Goal: Task Accomplishment & Management: Use online tool/utility

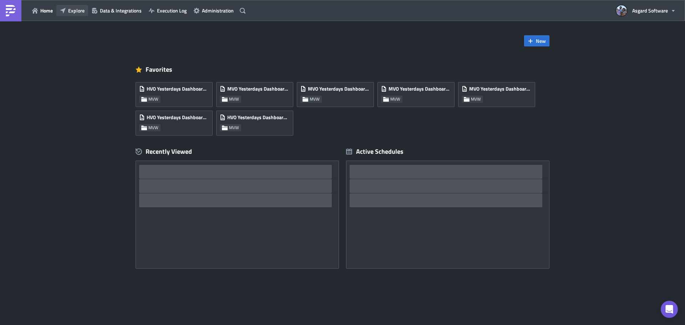
click at [83, 7] on span "Explore" at bounding box center [76, 10] width 16 height 7
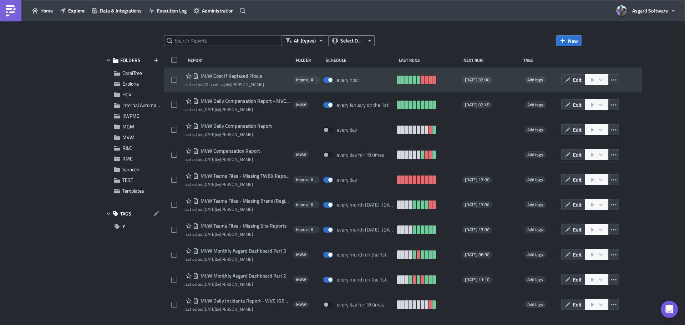
click at [220, 76] on span "MVW Cost If Replaced Flows" at bounding box center [231, 76] width 64 height 6
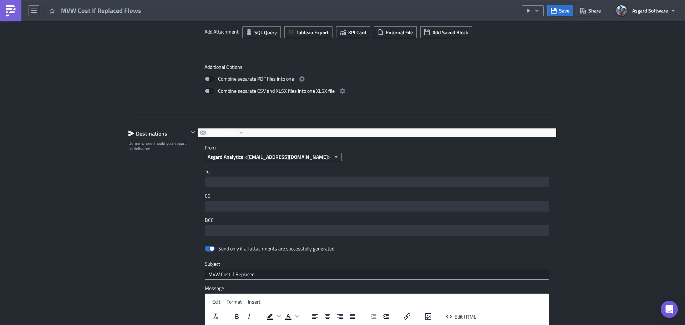
scroll to position [646, 0]
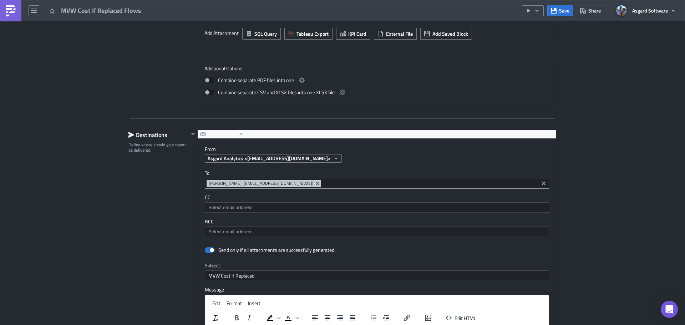
click at [5, 10] on img at bounding box center [10, 10] width 11 height 11
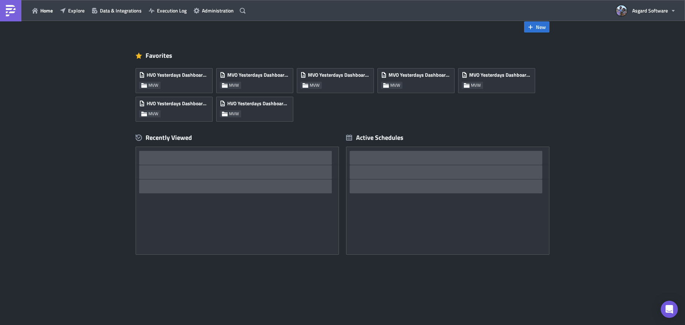
scroll to position [14, 0]
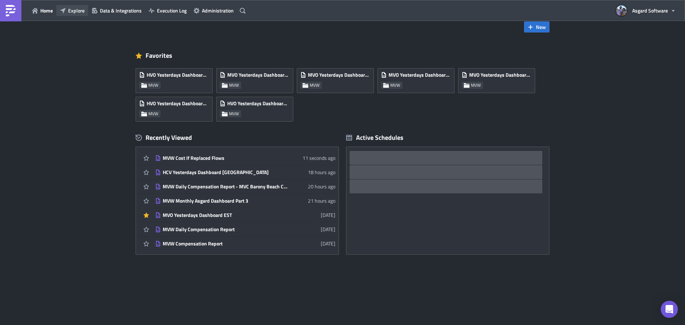
click at [67, 9] on button "Explore" at bounding box center [72, 10] width 32 height 11
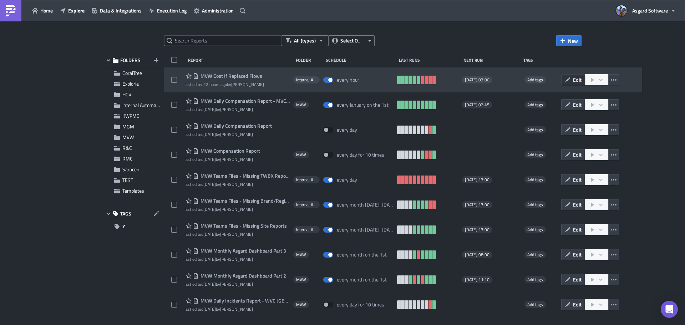
click at [573, 80] on span "Edit" at bounding box center [577, 79] width 9 height 7
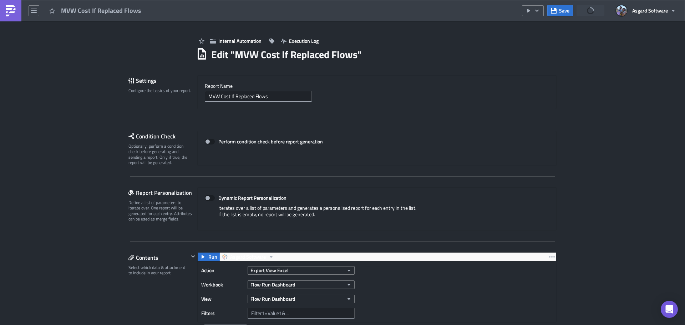
click at [4, 16] on link at bounding box center [10, 10] width 21 height 21
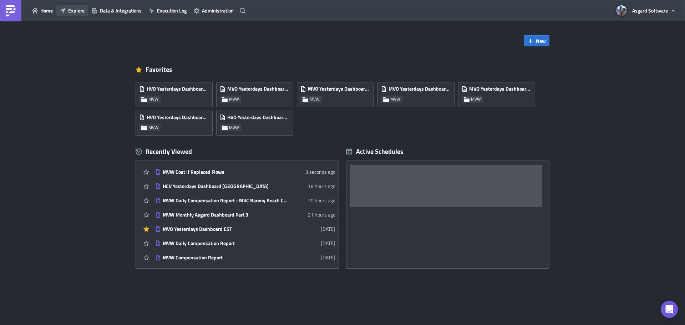
click at [70, 15] on button "Explore" at bounding box center [72, 10] width 32 height 11
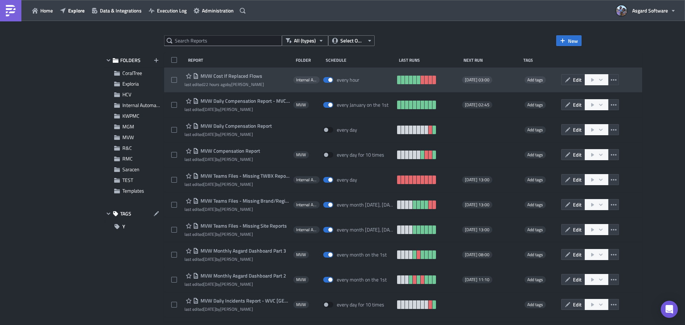
click at [223, 75] on span "MVW Cost If Replaced Flows" at bounding box center [231, 76] width 64 height 6
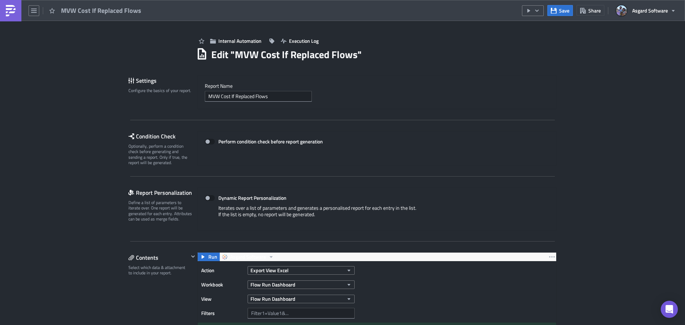
click at [17, 12] on link at bounding box center [10, 10] width 21 height 21
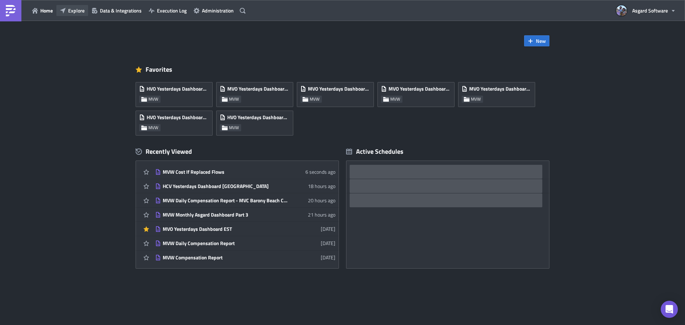
click at [79, 11] on span "Explore" at bounding box center [76, 10] width 16 height 7
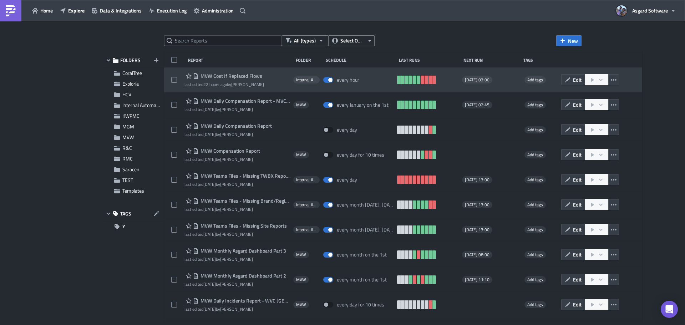
click at [247, 74] on span "MVW Cost If Replaced Flows" at bounding box center [231, 76] width 64 height 6
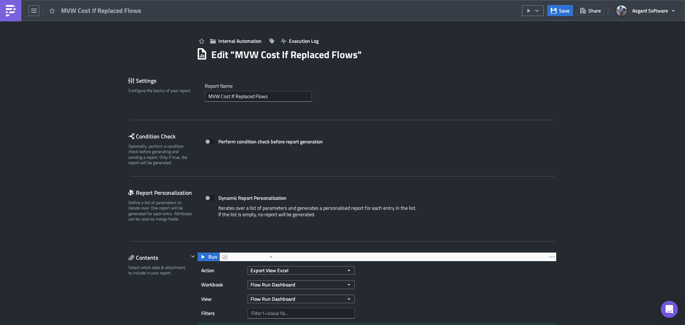
click at [12, 14] on img at bounding box center [10, 10] width 11 height 11
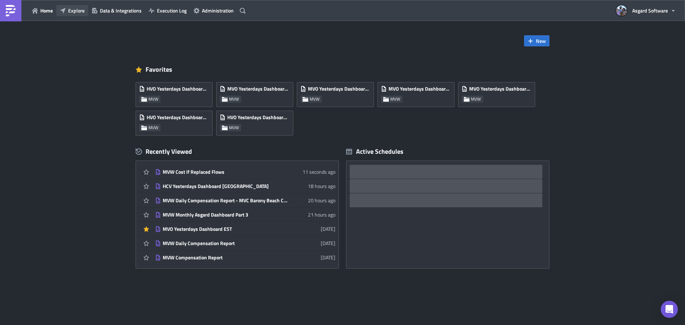
click at [73, 13] on span "Explore" at bounding box center [76, 10] width 16 height 7
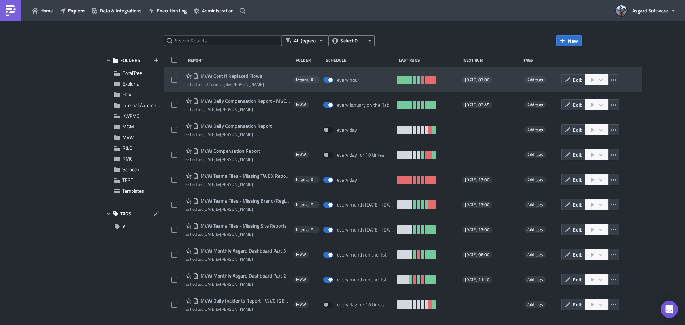
click at [249, 76] on span "MVW Cost If Replaced Flows" at bounding box center [231, 76] width 64 height 6
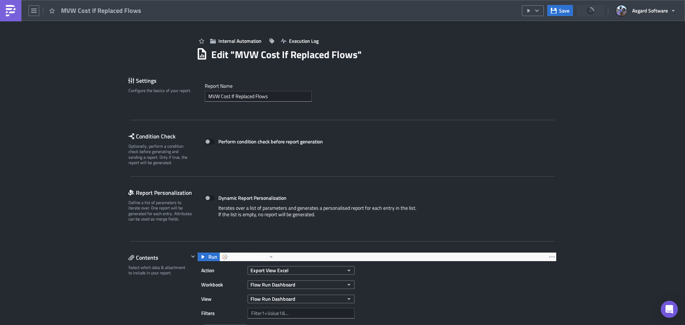
click at [17, 15] on link at bounding box center [10, 10] width 21 height 21
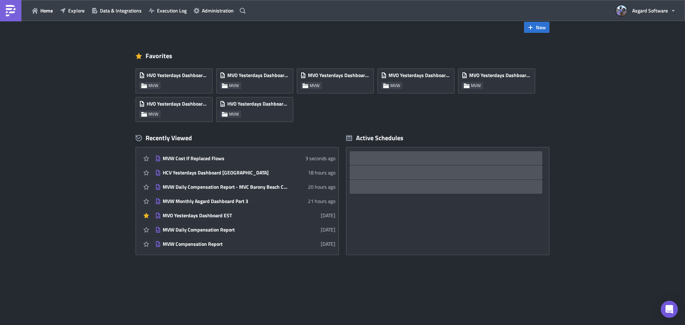
scroll to position [14, 0]
click at [73, 11] on span "Explore" at bounding box center [76, 10] width 16 height 7
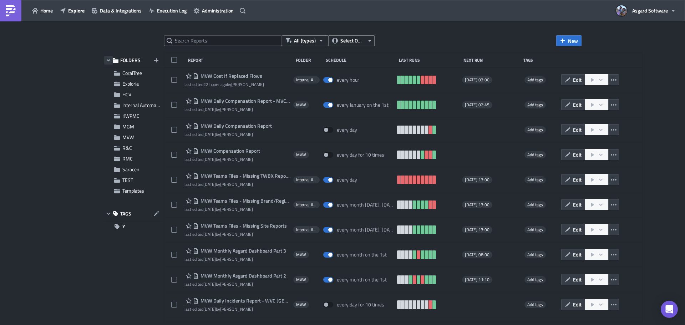
click at [111, 60] on icon "button" at bounding box center [109, 60] width 6 height 6
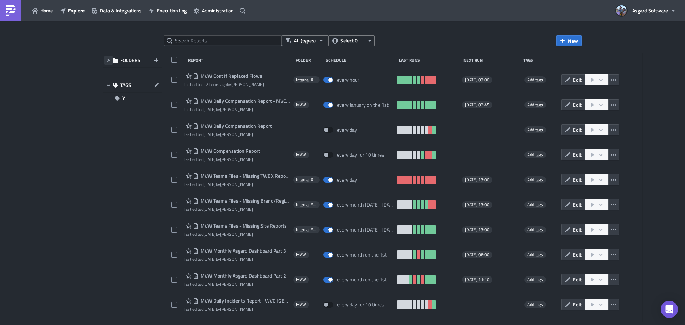
click at [107, 59] on icon "button" at bounding box center [109, 60] width 6 height 6
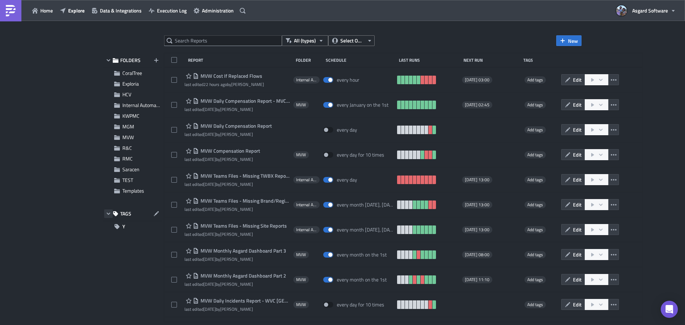
click at [107, 214] on icon "button" at bounding box center [109, 214] width 6 height 6
click at [109, 56] on div "FOLDERS" at bounding box center [132, 60] width 59 height 15
click at [107, 60] on icon "button" at bounding box center [109, 60] width 4 height 2
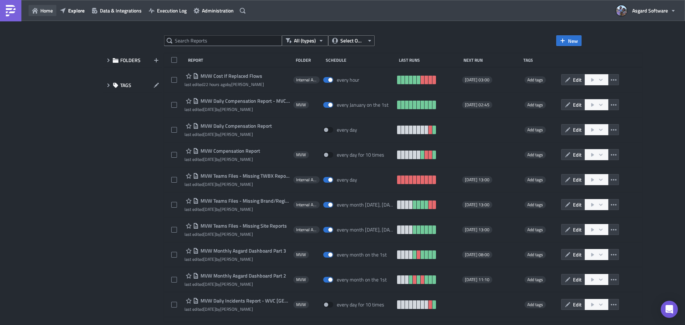
click at [39, 11] on button "Home" at bounding box center [43, 10] width 28 height 11
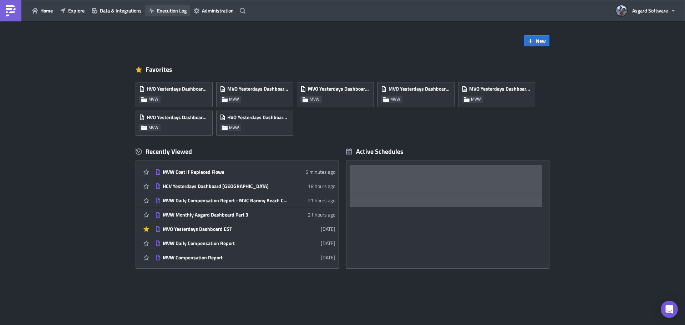
click at [176, 9] on span "Execution Log" at bounding box center [172, 10] width 30 height 7
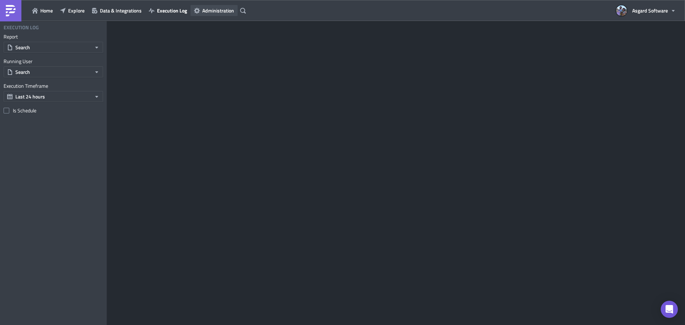
click at [225, 7] on span "Administration" at bounding box center [218, 10] width 32 height 7
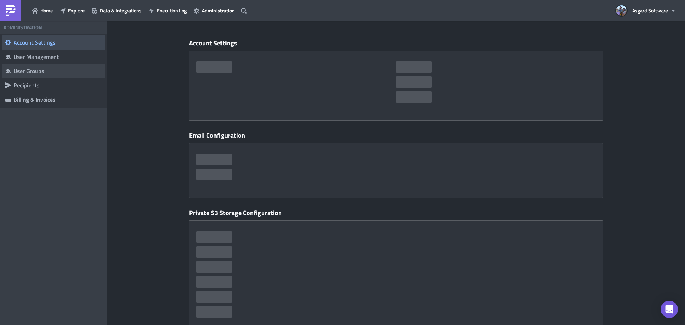
click at [37, 70] on div "User Groups" at bounding box center [58, 70] width 88 height 7
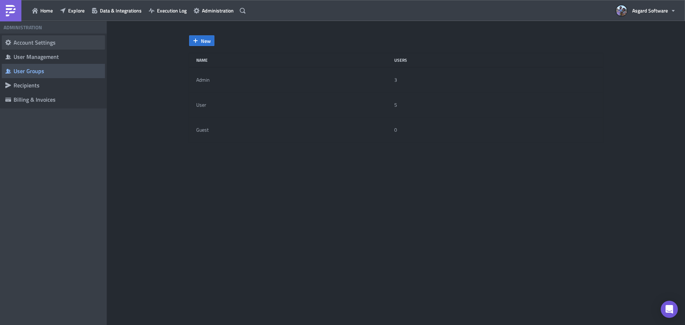
click at [37, 41] on div "Account Settings" at bounding box center [58, 42] width 88 height 7
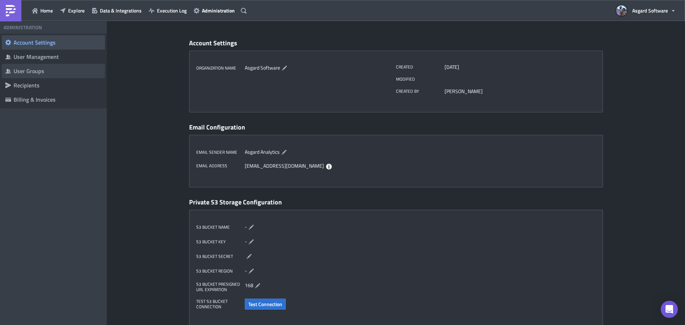
click at [27, 73] on div "User Groups" at bounding box center [58, 70] width 88 height 7
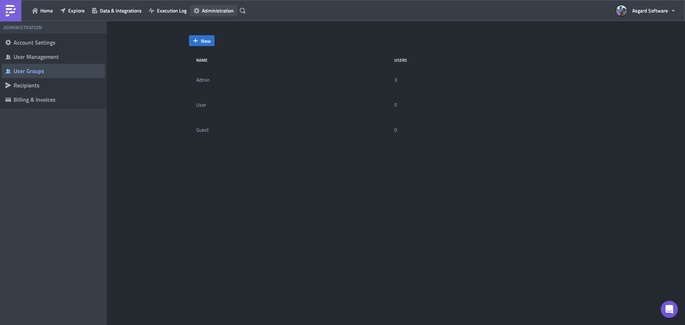
click at [202, 10] on span "Administration" at bounding box center [218, 10] width 32 height 7
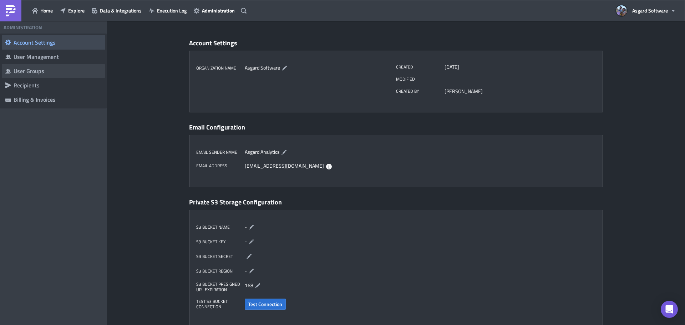
click at [29, 73] on div "User Groups" at bounding box center [58, 70] width 88 height 7
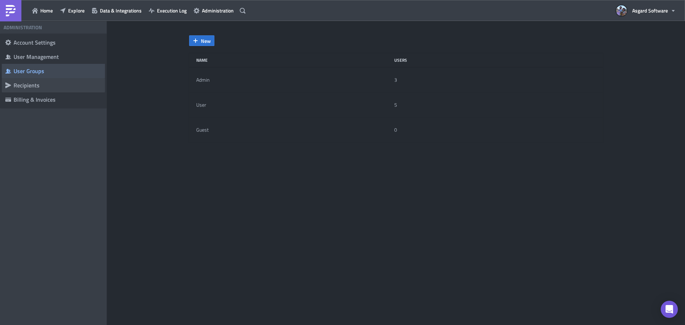
click at [24, 86] on div "Recipients" at bounding box center [58, 85] width 88 height 7
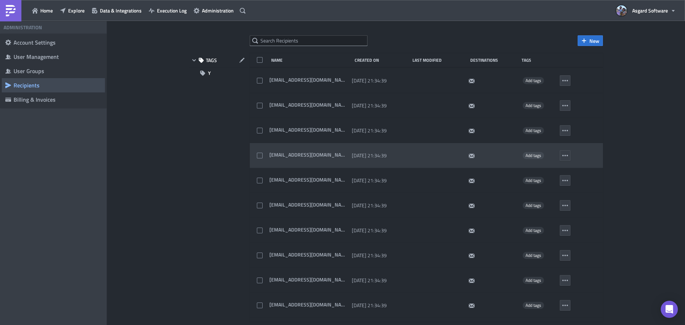
scroll to position [495, 0]
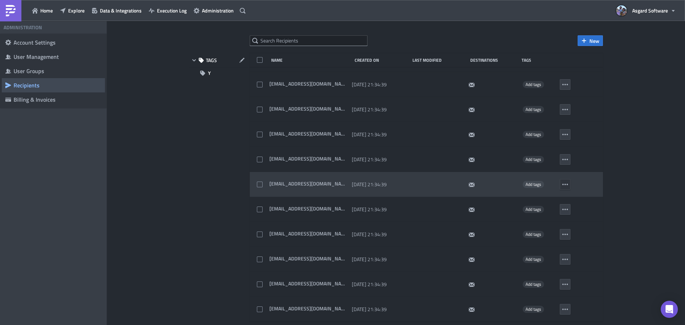
click at [562, 183] on icon "button" at bounding box center [565, 185] width 6 height 6
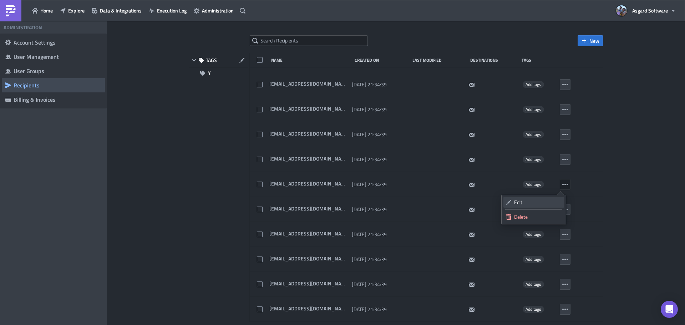
click at [531, 202] on div "Edit" at bounding box center [537, 202] width 47 height 7
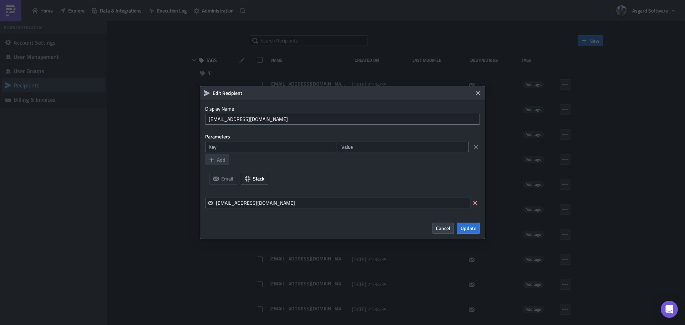
click at [248, 196] on div "[EMAIL_ADDRESS][DOMAIN_NAME]" at bounding box center [342, 203] width 275 height 18
click at [254, 202] on input "[EMAIL_ADDRESS][DOMAIN_NAME]" at bounding box center [338, 203] width 266 height 11
click at [313, 209] on div "[EMAIL_ADDRESS][DOMAIN_NAME]" at bounding box center [342, 203] width 275 height 18
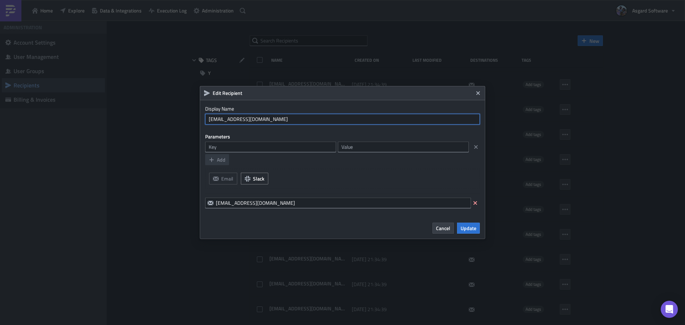
click at [267, 119] on input "[EMAIL_ADDRESS][DOMAIN_NAME]" at bounding box center [342, 119] width 275 height 11
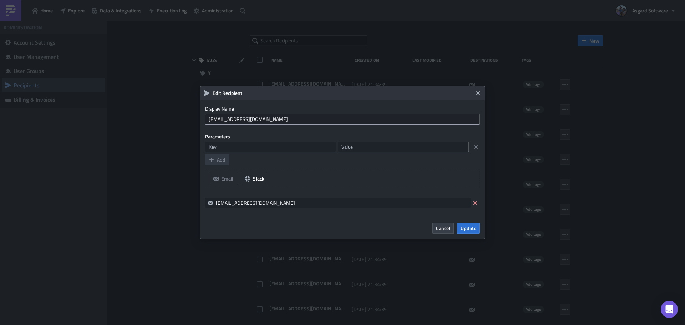
click at [303, 166] on div "Email Slack" at bounding box center [342, 176] width 275 height 23
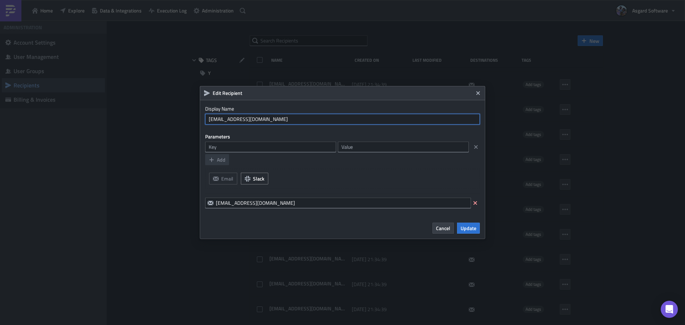
drag, startPoint x: 283, startPoint y: 117, endPoint x: 198, endPoint y: 122, distance: 84.7
click at [198, 122] on div "Edit Recipient Display Name [EMAIL_ADDRESS][DOMAIN_NAME] Parameters Add Email S…" at bounding box center [342, 162] width 685 height 325
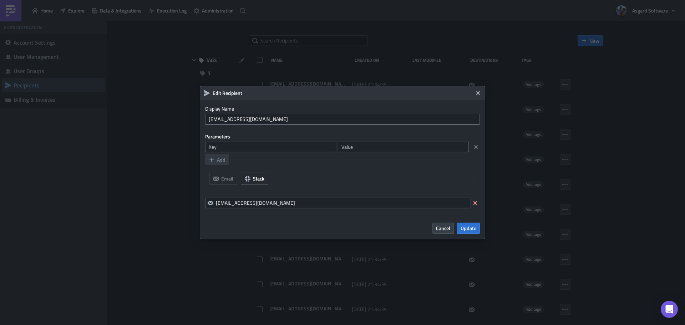
click at [261, 130] on div "Parameters" at bounding box center [342, 136] width 275 height 12
drag, startPoint x: 293, startPoint y: 207, endPoint x: 209, endPoint y: 205, distance: 84.2
click at [209, 205] on div "[EMAIL_ADDRESS][DOMAIN_NAME]" at bounding box center [338, 203] width 266 height 11
drag, startPoint x: 263, startPoint y: 212, endPoint x: 267, endPoint y: 215, distance: 5.0
click at [263, 213] on div "Edit Recipient Display Name [EMAIL_ADDRESS][DOMAIN_NAME] Parameters Add Email S…" at bounding box center [342, 162] width 285 height 153
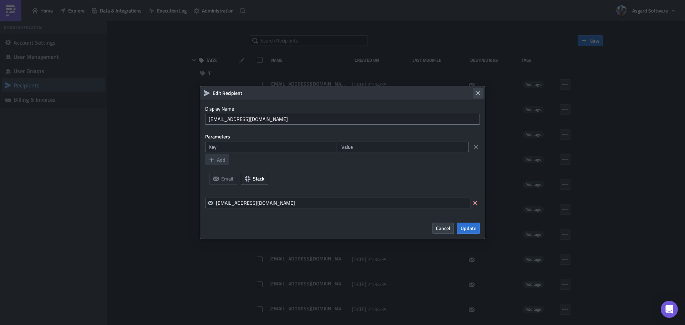
click at [479, 93] on icon "Close" at bounding box center [478, 93] width 4 height 4
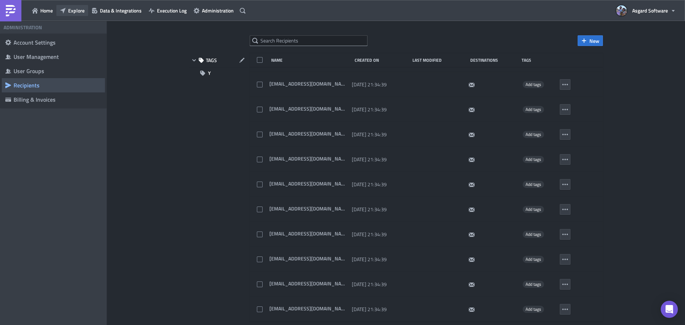
drag, startPoint x: 64, startPoint y: 7, endPoint x: 65, endPoint y: 12, distance: 5.0
click at [64, 7] on button "Explore" at bounding box center [72, 10] width 32 height 11
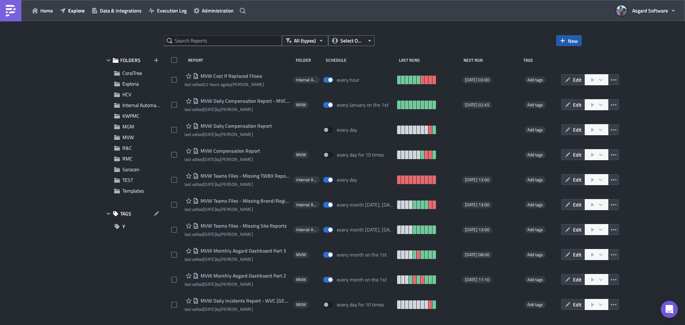
click at [573, 41] on span "New" at bounding box center [573, 40] width 10 height 7
click at [585, 59] on div "Report" at bounding box center [592, 58] width 47 height 7
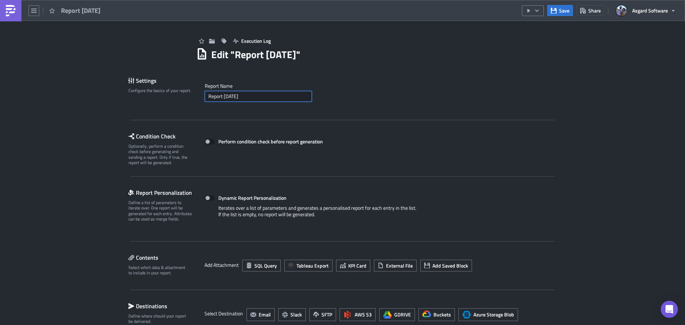
drag, startPoint x: 255, startPoint y: 93, endPoint x: 151, endPoint y: 95, distance: 104.2
click at [154, 95] on div "Settings Configure the basics of your report. Report Nam﻿e Report [DATE]" at bounding box center [342, 92] width 428 height 34
type input "Test Recipients"
click at [137, 101] on div "Settings Configure the basics of your report." at bounding box center [162, 92] width 69 height 34
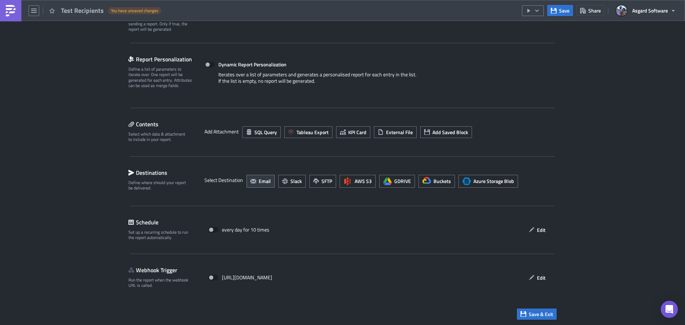
scroll to position [134, 0]
click at [247, 179] on button "Email" at bounding box center [261, 180] width 28 height 13
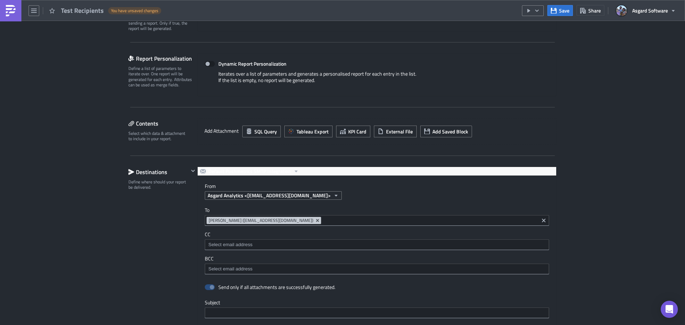
scroll to position [0, 0]
click at [315, 219] on icon "Remove Tag" at bounding box center [318, 221] width 6 height 6
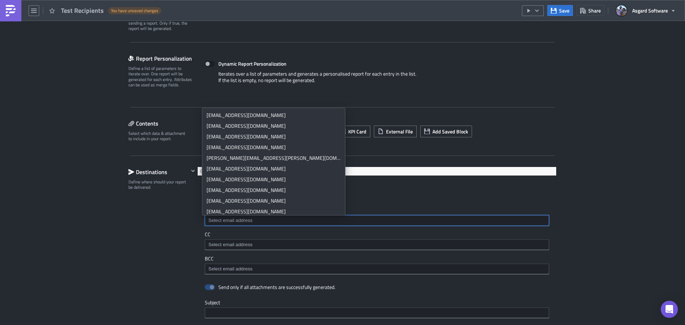
click at [280, 221] on input at bounding box center [377, 220] width 340 height 7
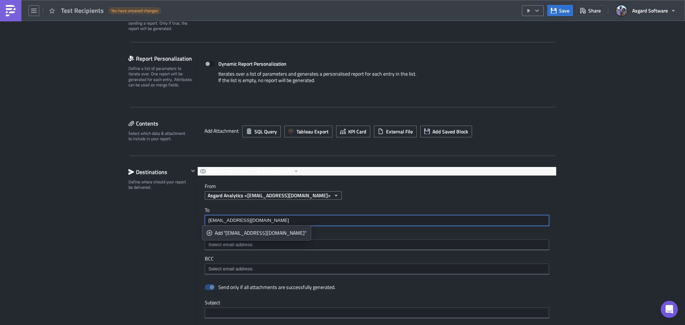
type input "[EMAIL_ADDRESS][DOMAIN_NAME]"
click at [241, 235] on div "Add "[EMAIL_ADDRESS][DOMAIN_NAME]"" at bounding box center [261, 232] width 92 height 7
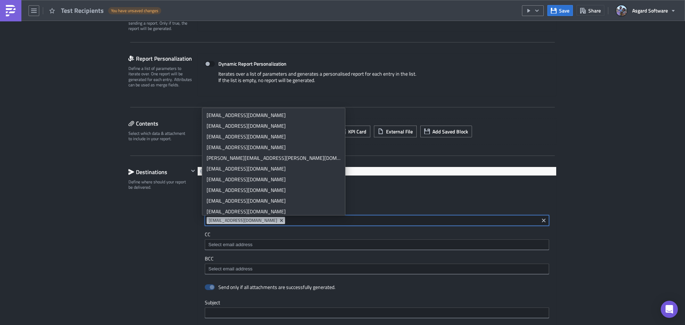
click at [153, 232] on div "Destinations Define where should your report be delivered." at bounding box center [158, 324] width 60 height 315
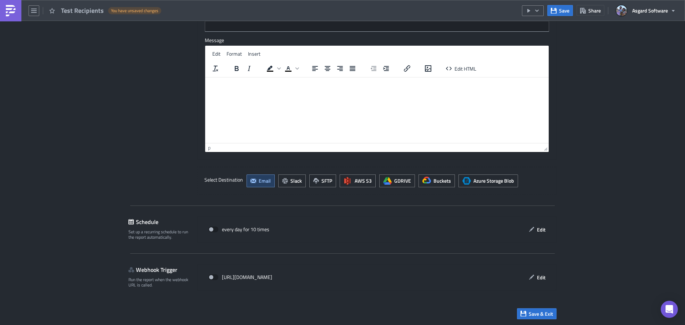
scroll to position [421, 0]
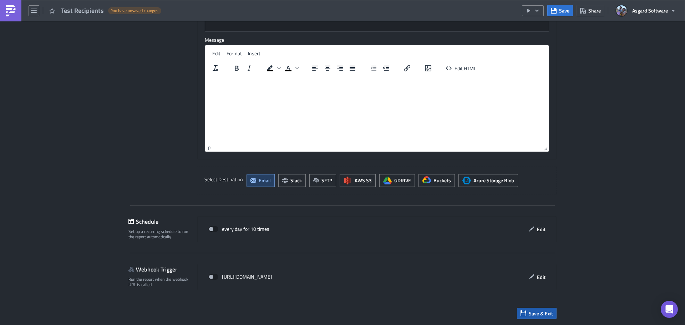
click at [546, 311] on span "Save & Exit" at bounding box center [541, 313] width 24 height 7
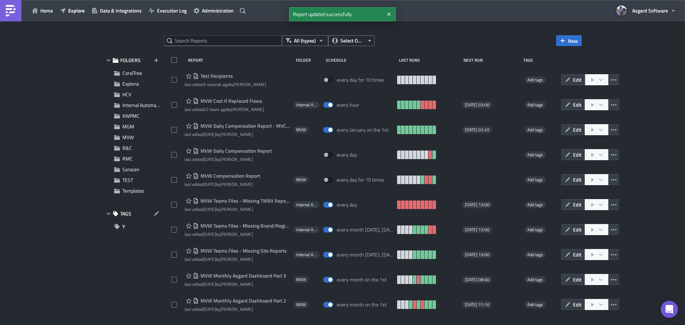
click at [574, 80] on span "Edit" at bounding box center [577, 79] width 9 height 7
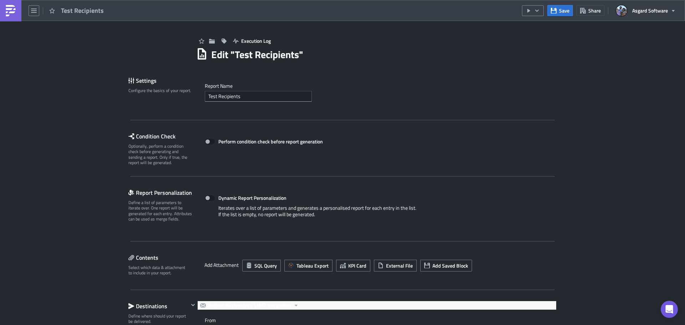
drag, startPoint x: 17, startPoint y: 16, endPoint x: 11, endPoint y: 16, distance: 5.7
click at [17, 16] on link at bounding box center [10, 10] width 21 height 21
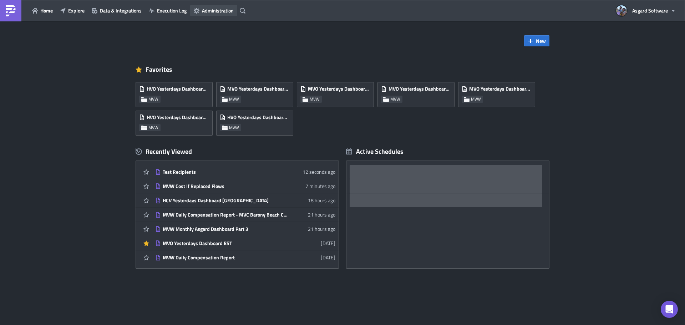
click at [218, 14] on span "Administration" at bounding box center [218, 10] width 32 height 7
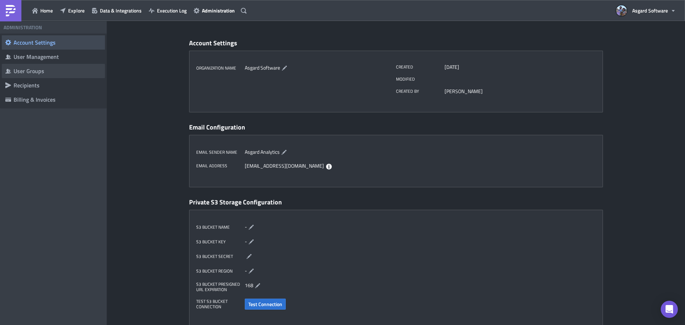
click at [28, 73] on div "User Groups" at bounding box center [58, 70] width 88 height 7
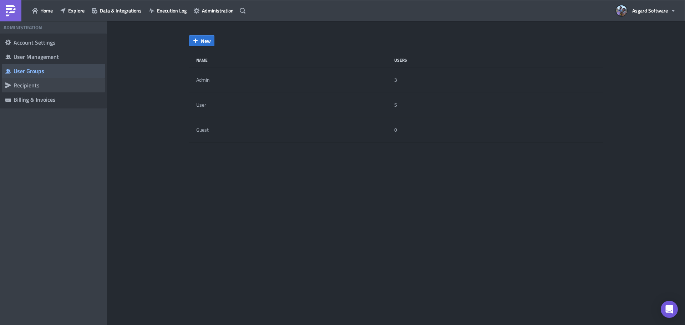
click at [26, 89] on span "Recipients" at bounding box center [53, 85] width 103 height 14
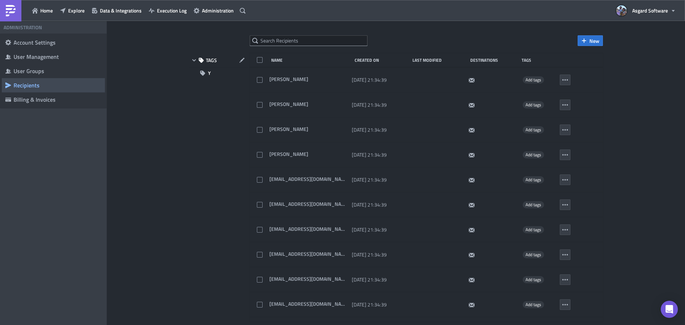
click at [321, 34] on div "New TAGS Y Name Created On Last Modified Destinations Tags [GEOGRAPHIC_DATA][PE…" at bounding box center [396, 173] width 578 height 305
click at [318, 37] on input "text" at bounding box center [309, 40] width 118 height 11
type input "test123"
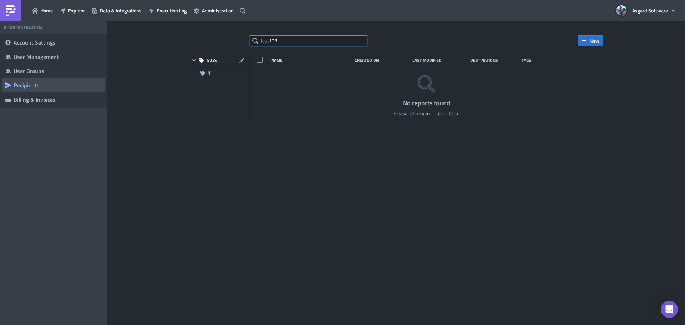
drag, startPoint x: 328, startPoint y: 41, endPoint x: 173, endPoint y: 39, distance: 154.9
click at [173, 39] on div "test123 New TAGS Y Name Created On Last Modified Destinations Tags No reports f…" at bounding box center [396, 173] width 578 height 305
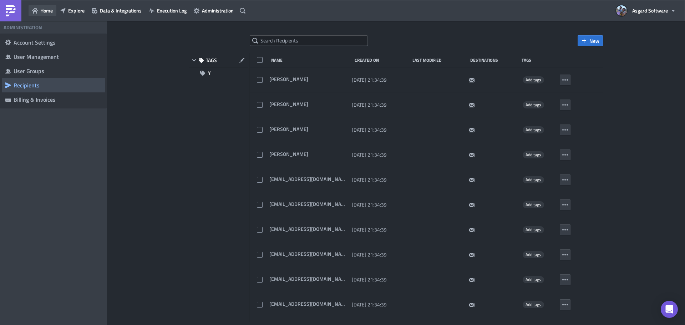
click at [43, 10] on span "Home" at bounding box center [46, 10] width 12 height 7
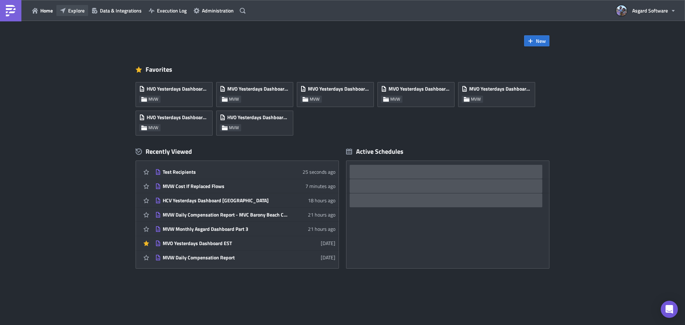
click at [68, 15] on button "Explore" at bounding box center [72, 10] width 32 height 11
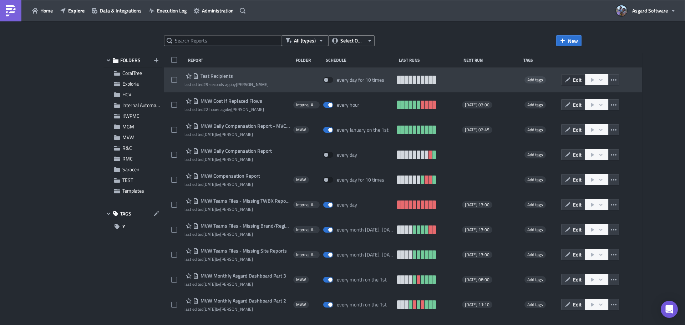
click at [567, 81] on button "Edit" at bounding box center [573, 79] width 24 height 11
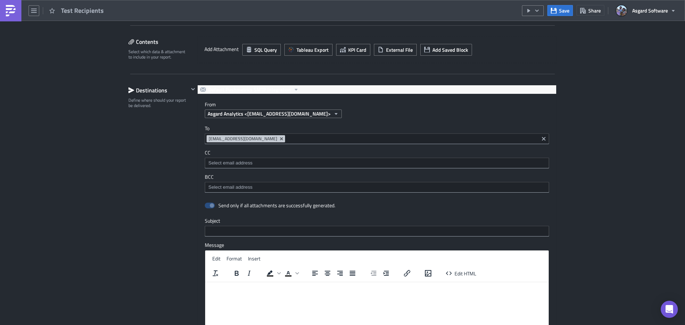
scroll to position [178, 0]
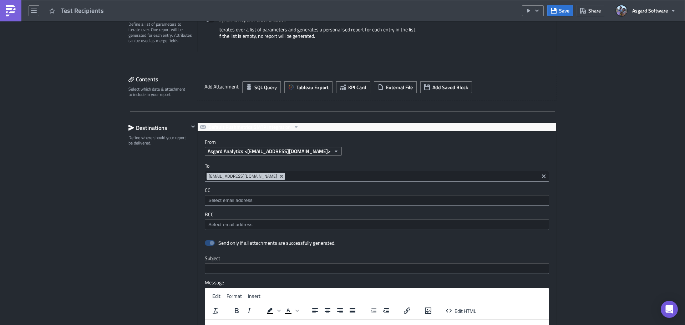
click at [10, 13] on img at bounding box center [10, 10] width 11 height 11
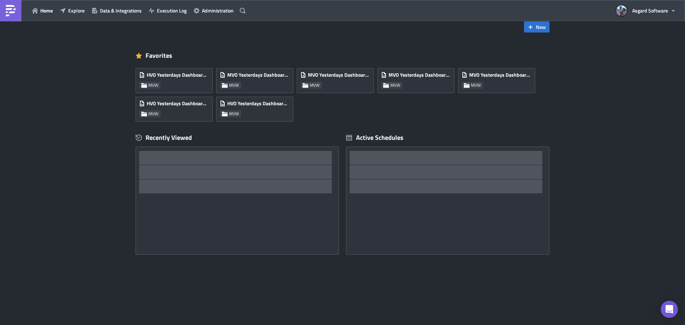
scroll to position [14, 0]
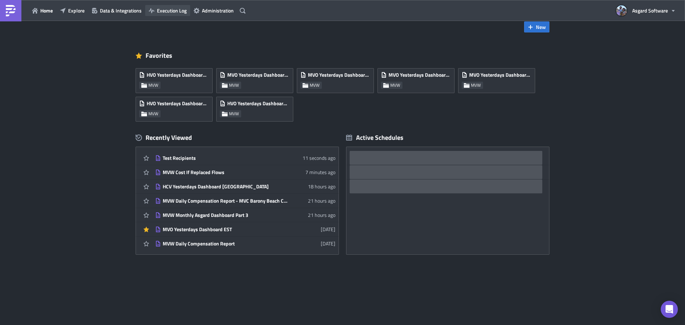
click at [169, 11] on span "Execution Log" at bounding box center [172, 10] width 30 height 7
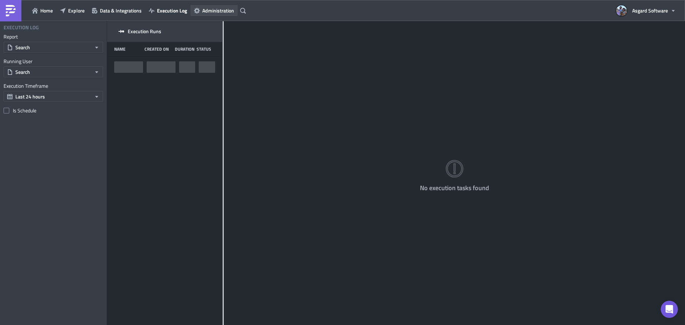
click at [215, 9] on span "Administration" at bounding box center [218, 10] width 32 height 7
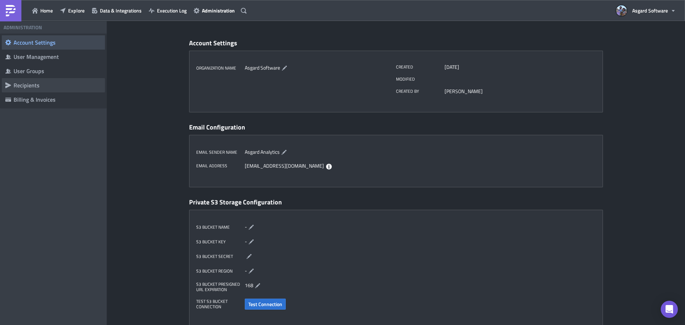
click at [30, 82] on div "Recipients" at bounding box center [58, 85] width 88 height 7
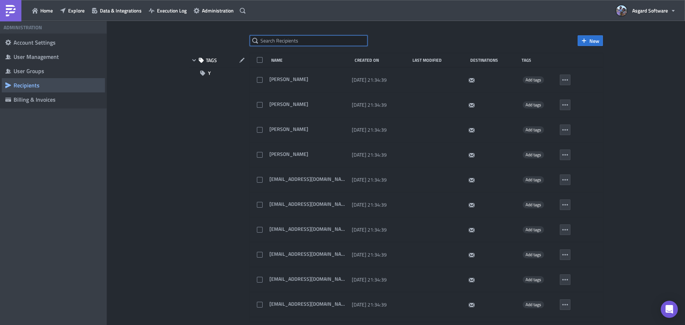
click at [309, 42] on input "text" at bounding box center [309, 40] width 118 height 11
type input "test"
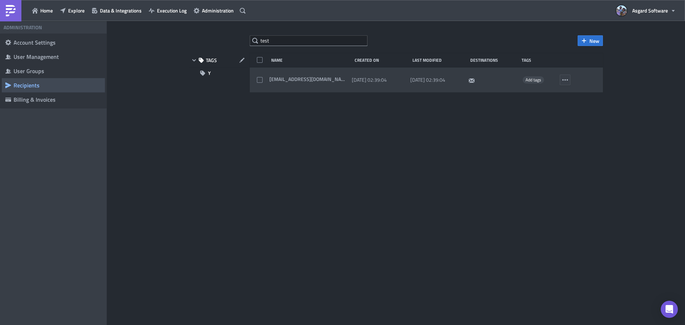
click at [573, 81] on div at bounding box center [576, 80] width 32 height 14
click at [563, 81] on icon "button" at bounding box center [565, 80] width 6 height 6
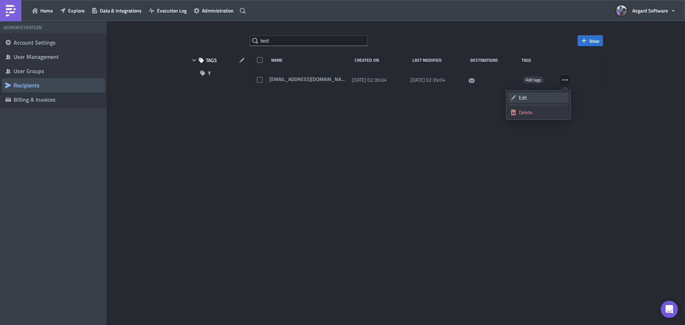
click at [536, 95] on div "Edit" at bounding box center [542, 97] width 47 height 7
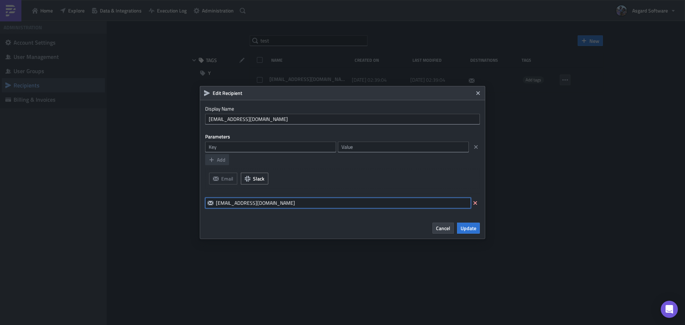
drag, startPoint x: 268, startPoint y: 203, endPoint x: 243, endPoint y: 200, distance: 25.5
click at [243, 200] on input "[EMAIL_ADDRESS][DOMAIN_NAME]" at bounding box center [338, 203] width 266 height 11
type input "[EMAIL_ADDRESS][DOMAIN_NAME]"
click at [273, 214] on div "Edit Recipient Display Name [EMAIL_ADDRESS][DOMAIN_NAME] Parameters Add Email S…" at bounding box center [342, 162] width 285 height 153
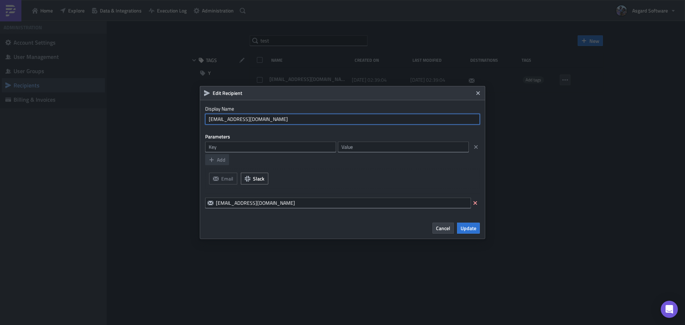
drag, startPoint x: 275, startPoint y: 117, endPoint x: 181, endPoint y: 115, distance: 94.6
click at [181, 115] on div "Edit Recipient Display Name [EMAIL_ADDRESS][DOMAIN_NAME] Parameters Add Email S…" at bounding box center [342, 162] width 685 height 325
type input "Test"
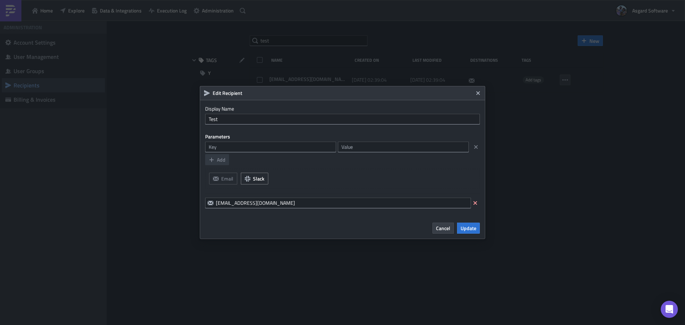
click at [376, 183] on div "Email Slack" at bounding box center [342, 179] width 275 height 20
click at [463, 229] on span "Update" at bounding box center [469, 227] width 16 height 7
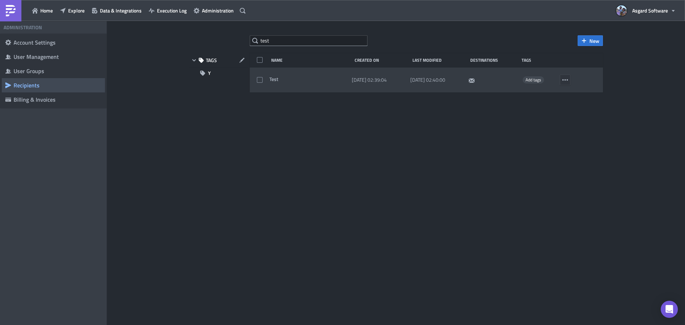
click at [568, 80] on button "button" at bounding box center [565, 80] width 11 height 11
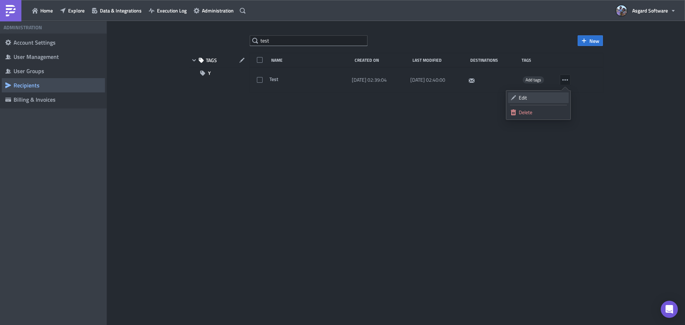
click at [555, 95] on div "Edit" at bounding box center [542, 97] width 47 height 7
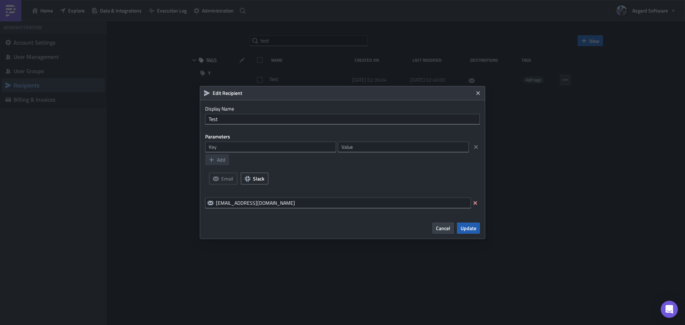
click at [470, 224] on button "Update" at bounding box center [468, 228] width 23 height 11
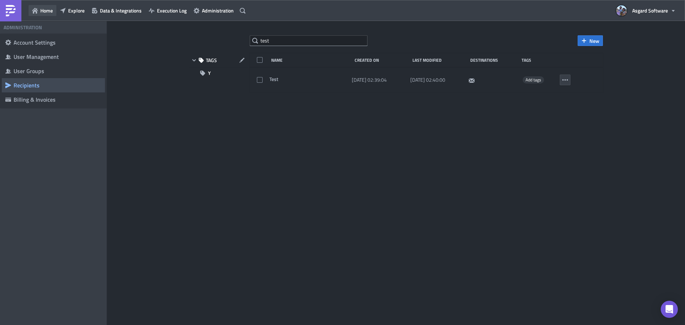
click at [45, 9] on span "Home" at bounding box center [46, 10] width 12 height 7
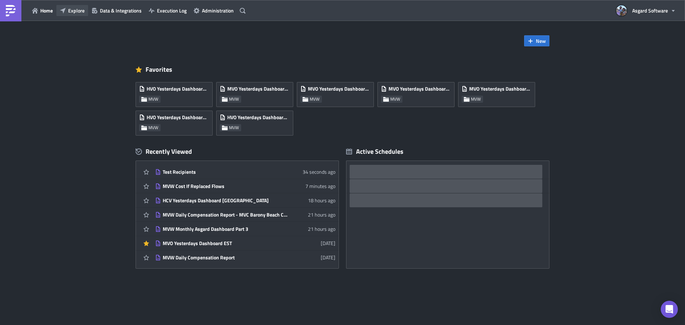
click at [76, 10] on span "Explore" at bounding box center [76, 10] width 16 height 7
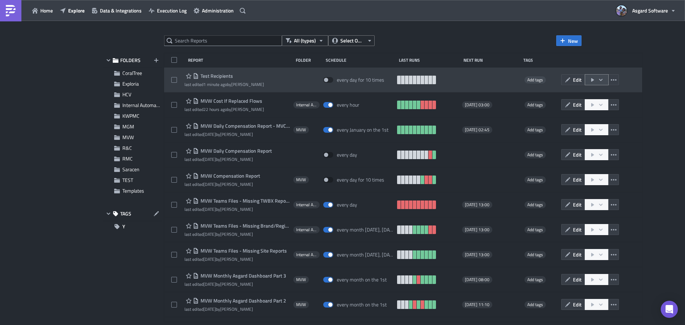
drag, startPoint x: 529, startPoint y: 78, endPoint x: 580, endPoint y: 76, distance: 51.5
click at [580, 76] on div "Test Recipients last edited 1 minute ago by [PERSON_NAME] every day for 10 time…" at bounding box center [403, 79] width 478 height 25
click at [573, 81] on span "Edit" at bounding box center [577, 79] width 9 height 7
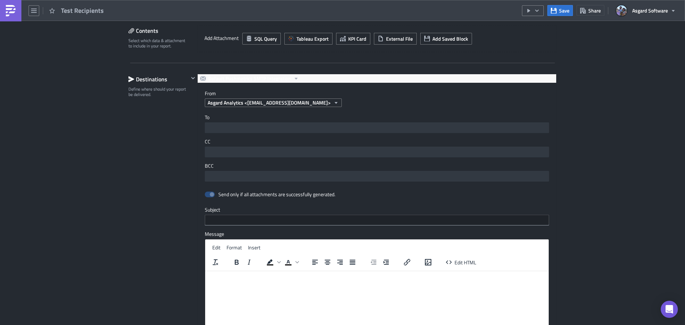
scroll to position [214, 0]
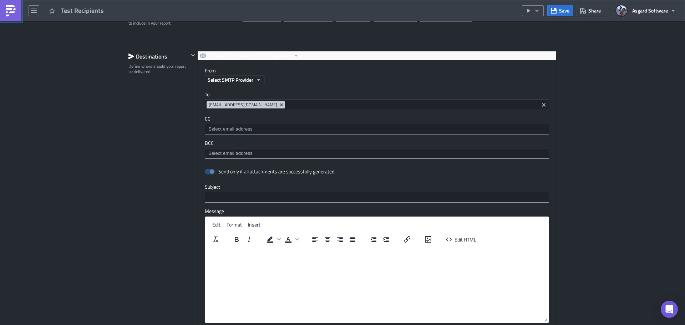
click at [12, 12] on img at bounding box center [10, 10] width 11 height 11
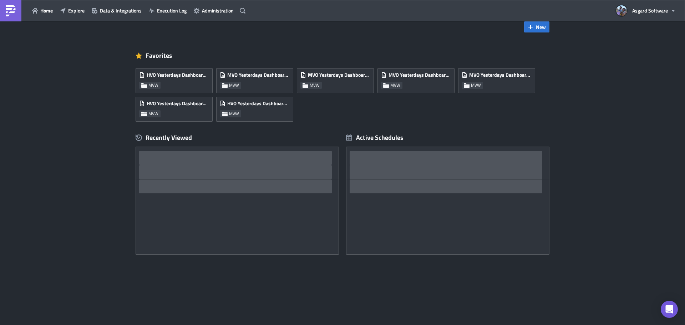
scroll to position [14, 0]
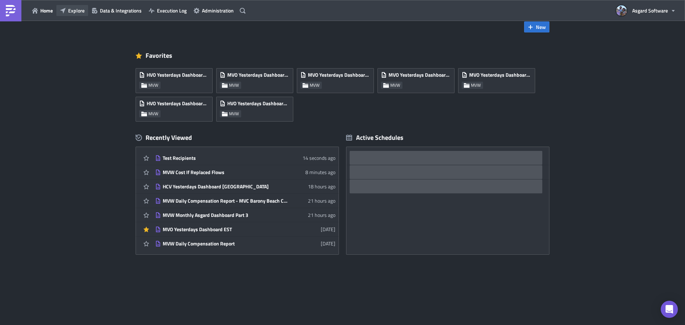
click at [62, 9] on icon "button" at bounding box center [63, 10] width 6 height 6
